Goal: Task Accomplishment & Management: Use online tool/utility

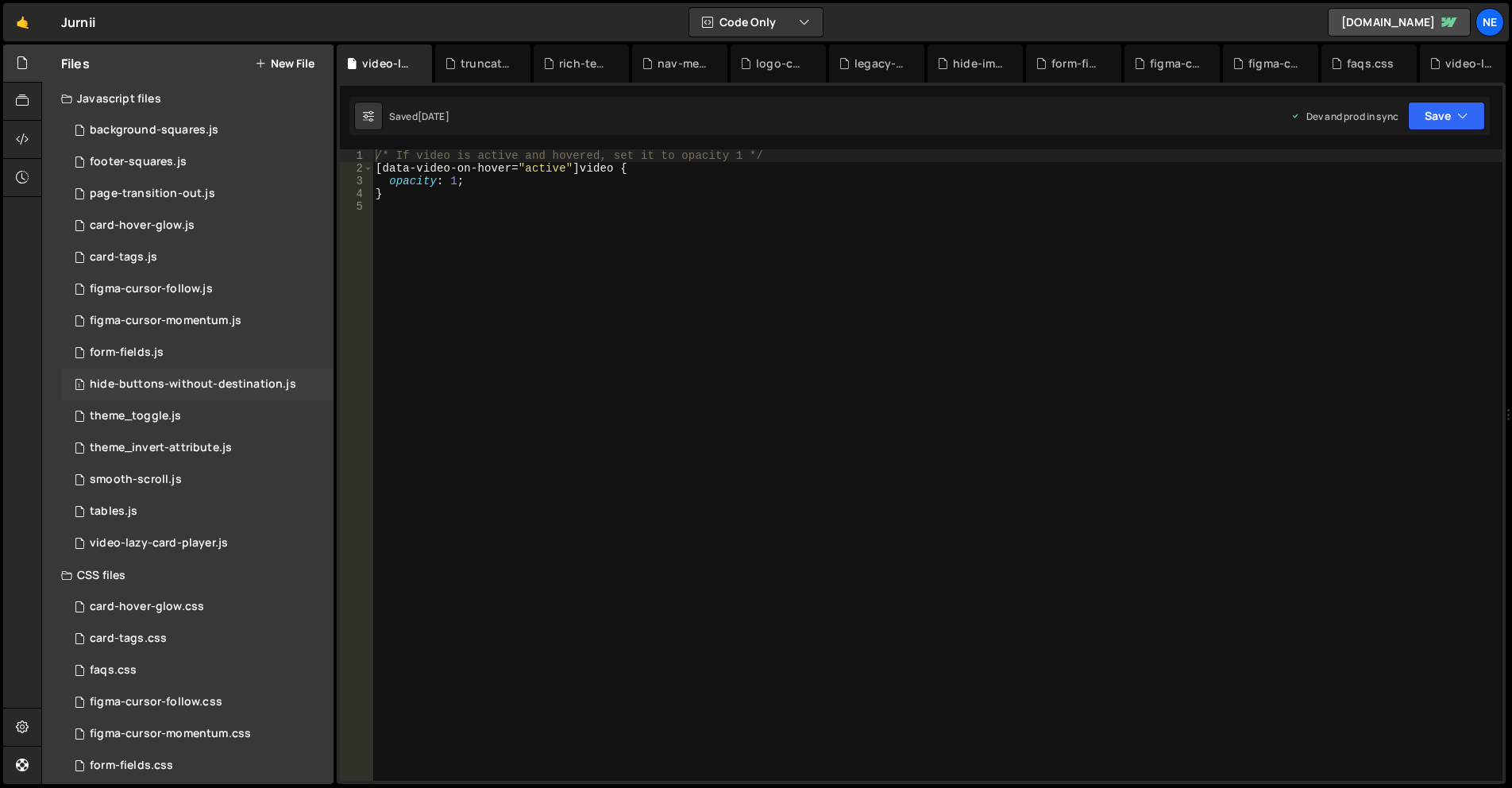
click at [202, 382] on div "hide-buttons-without-destination.js" at bounding box center [193, 384] width 206 height 14
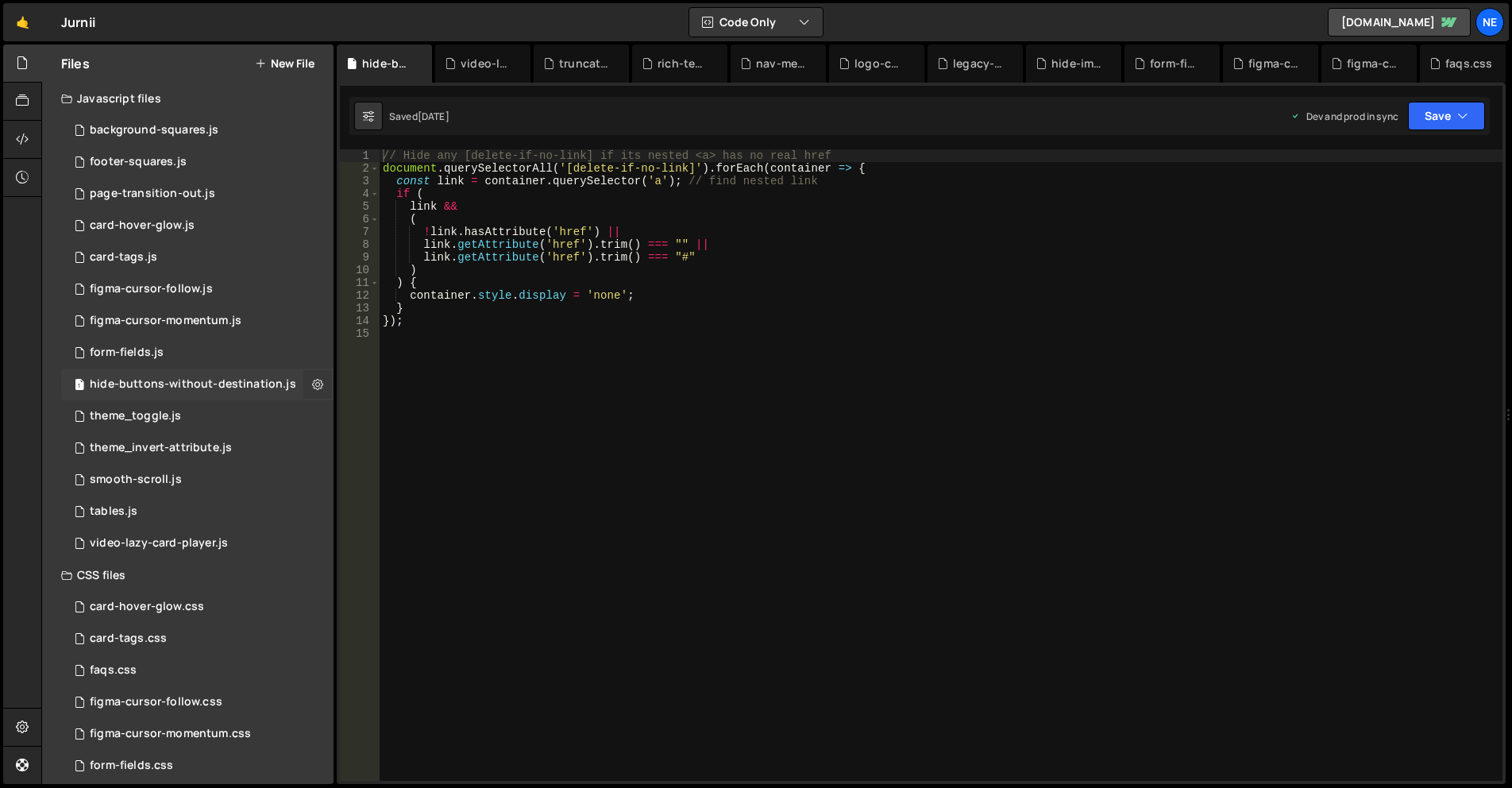
click at [318, 383] on icon at bounding box center [317, 383] width 11 height 15
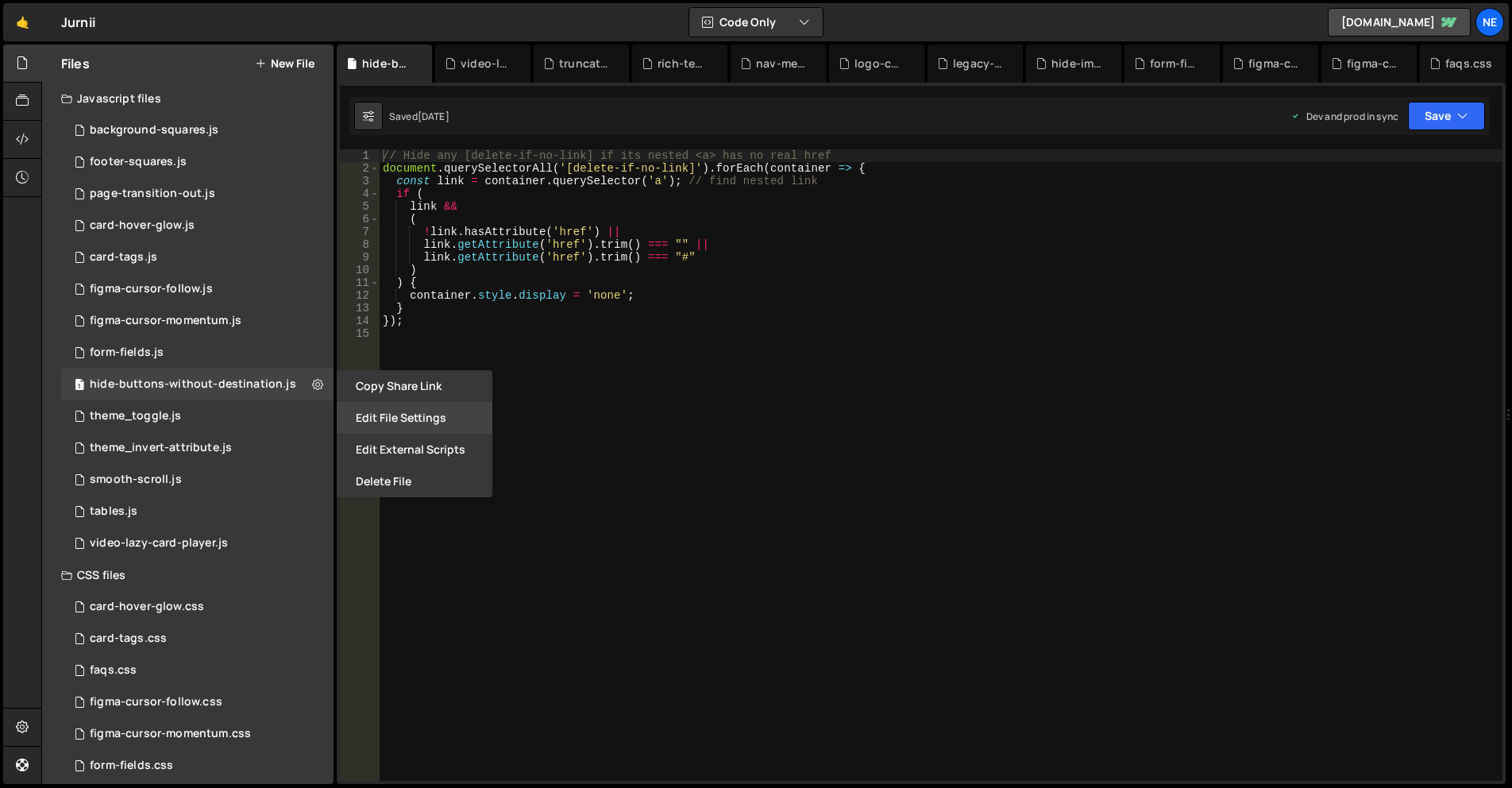
click at [419, 422] on button "Edit File Settings" at bounding box center [414, 418] width 156 height 32
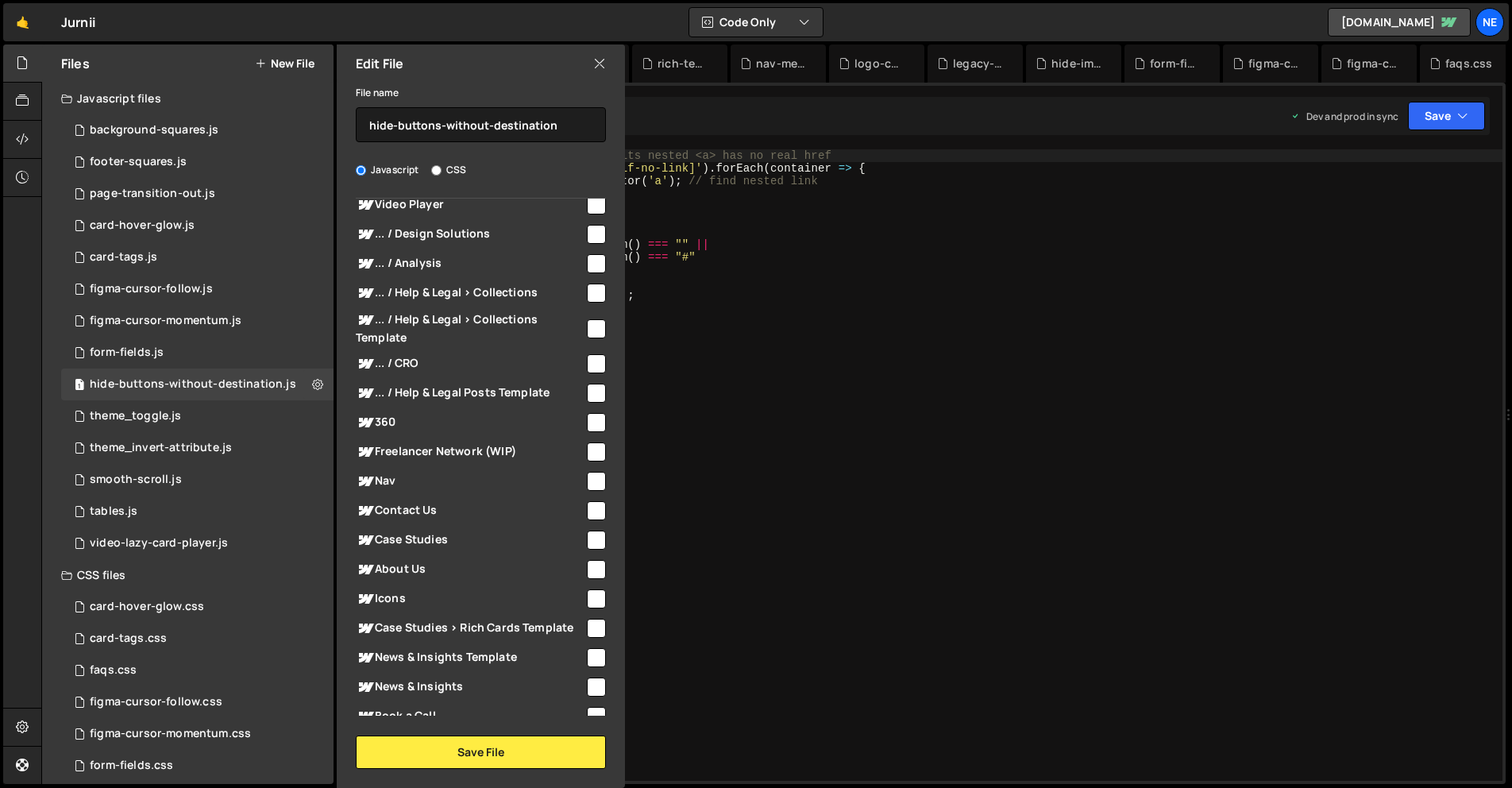
scroll to position [180, 0]
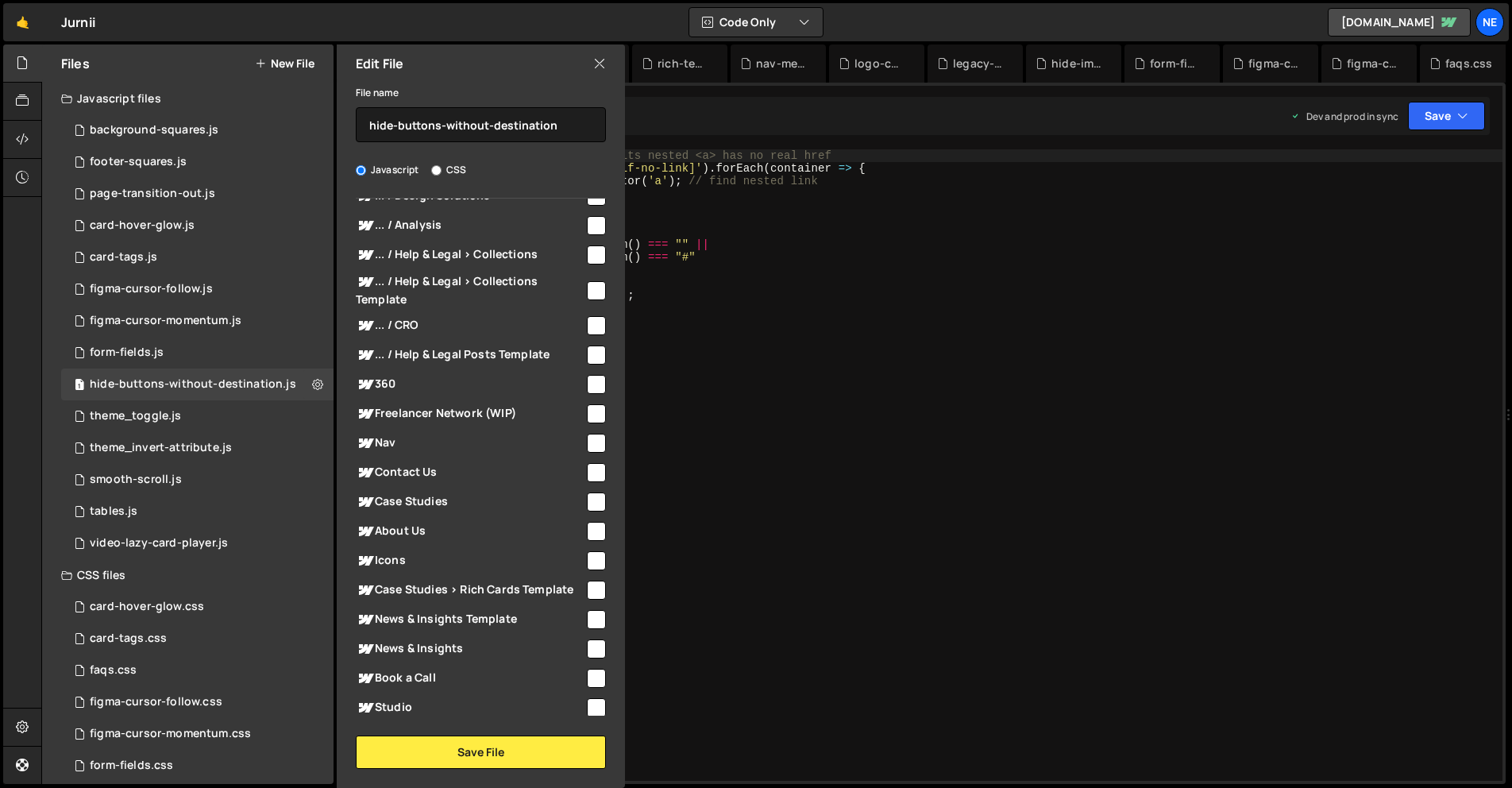
click at [413, 530] on span "About Us" at bounding box center [471, 532] width 229 height 19
checkbox input "true"
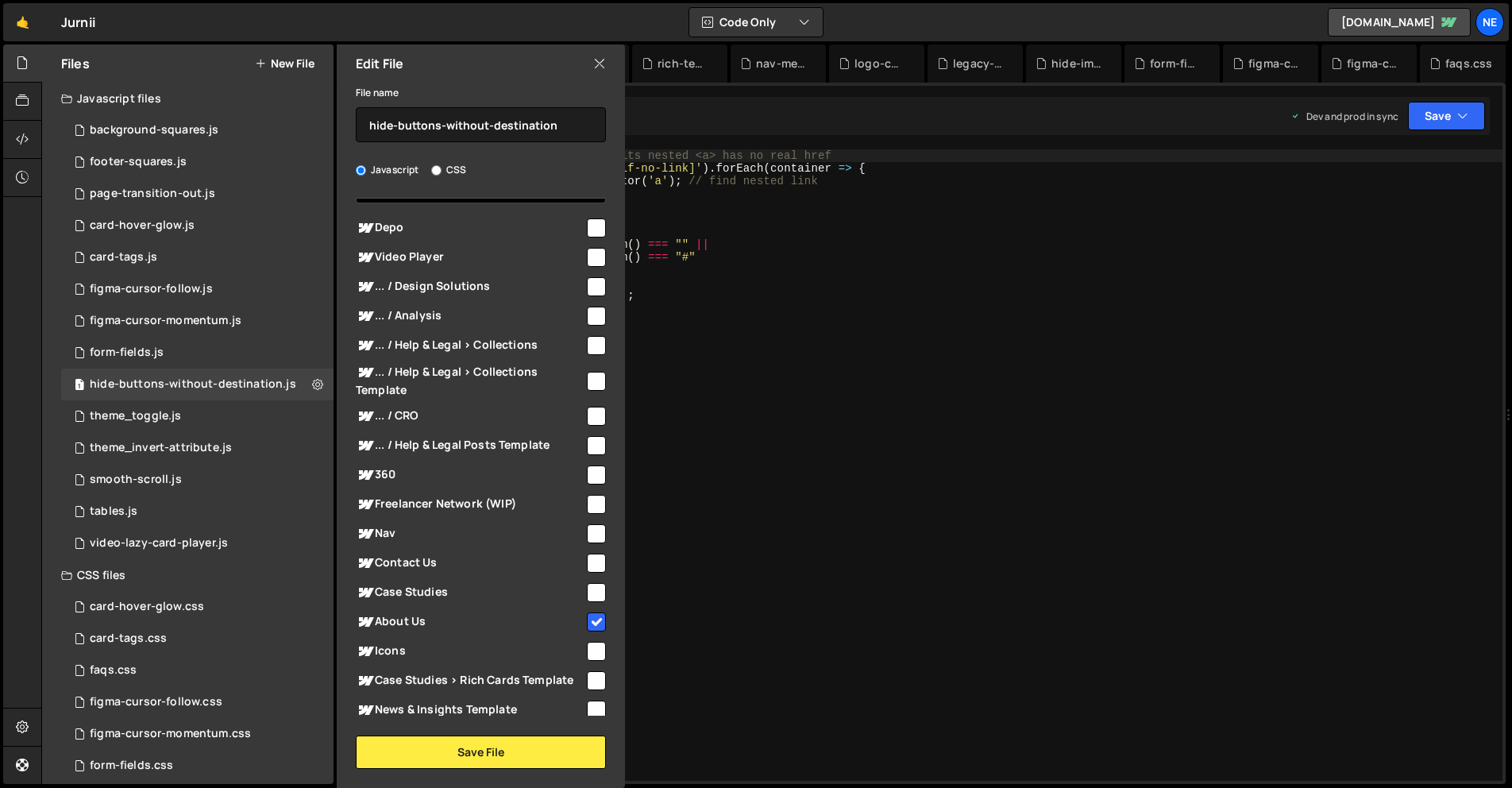
scroll to position [0, 0]
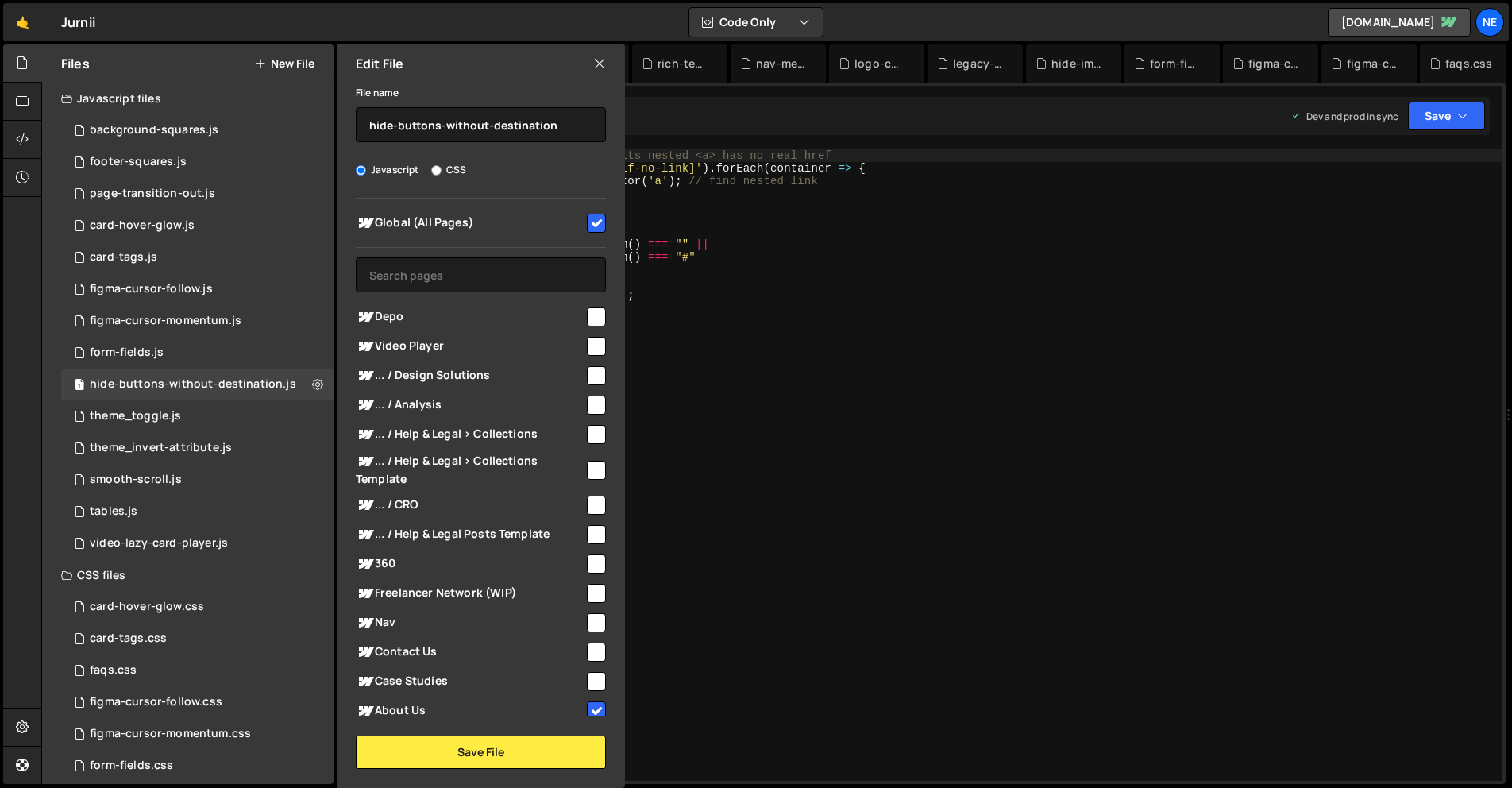
click at [585, 225] on div at bounding box center [595, 222] width 21 height 21
click at [602, 221] on input "checkbox" at bounding box center [597, 223] width 19 height 19
checkbox input "false"
click at [559, 743] on button "Save File" at bounding box center [481, 752] width 250 height 33
